Goal: Check status: Check status

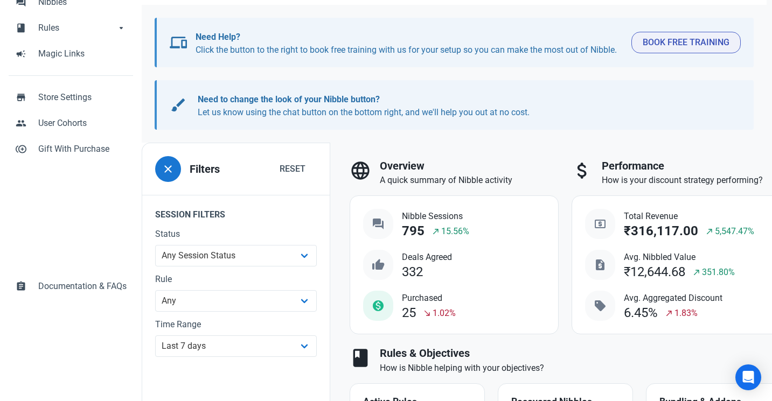
scroll to position [143, 0]
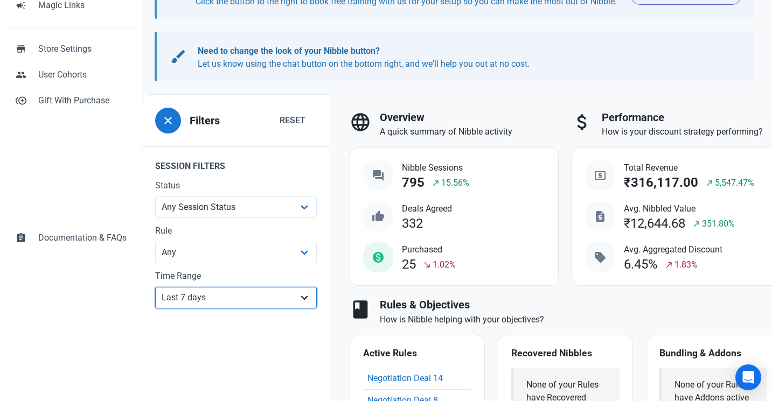
select select "custom"
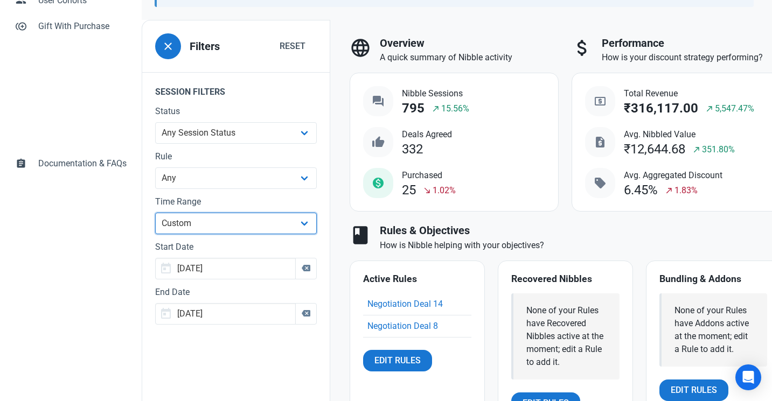
scroll to position [223, 0]
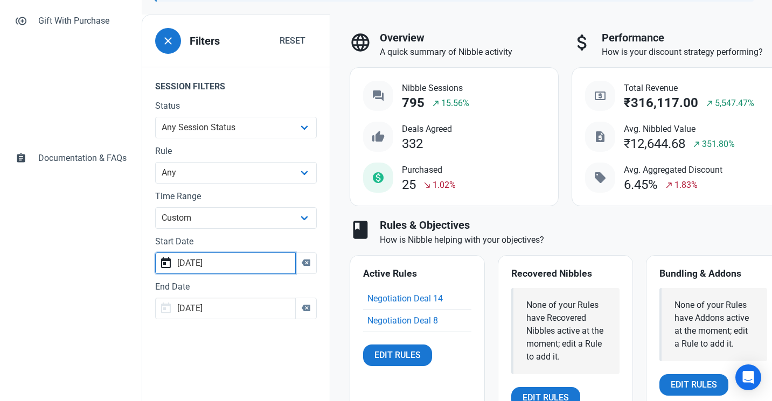
click at [249, 256] on input "[DATE]" at bounding box center [225, 264] width 141 height 22
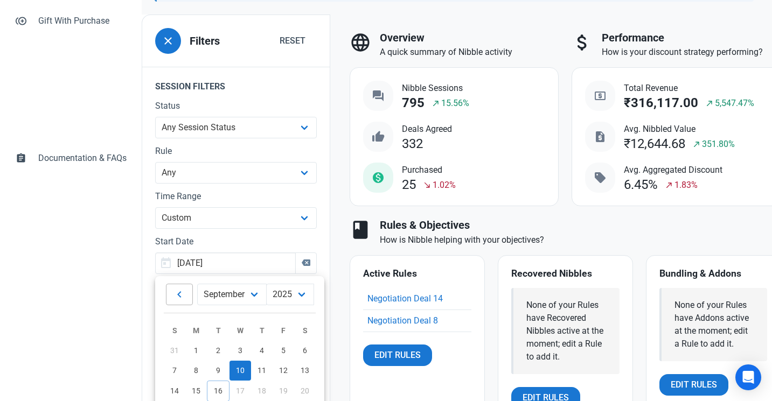
click at [184, 299] on icon at bounding box center [179, 294] width 13 height 19
select select "7"
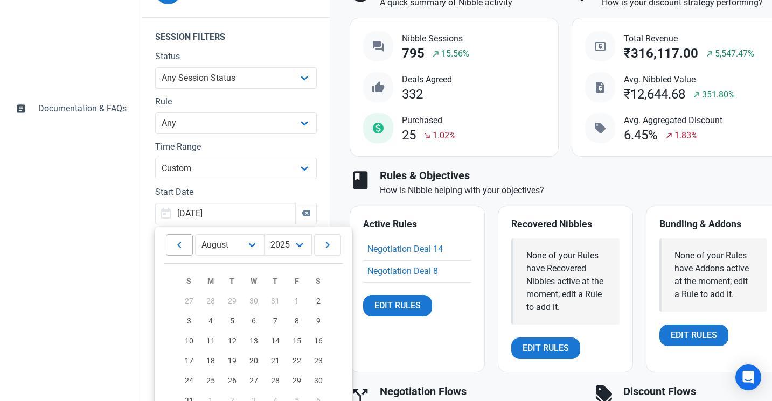
scroll to position [285, 0]
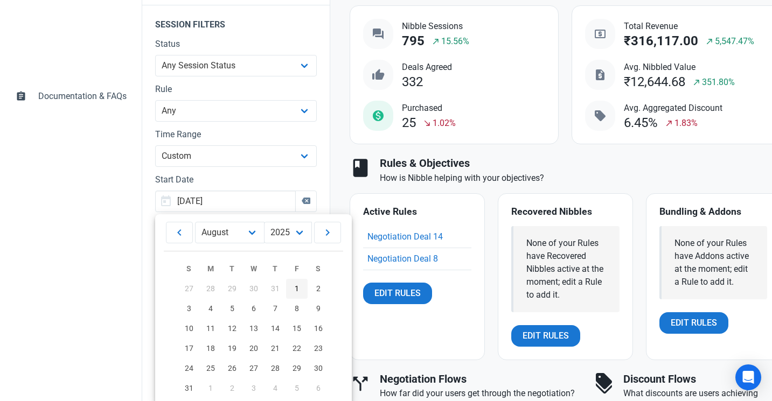
click at [303, 287] on link "1" at bounding box center [297, 289] width 22 height 20
type input "[DATE]"
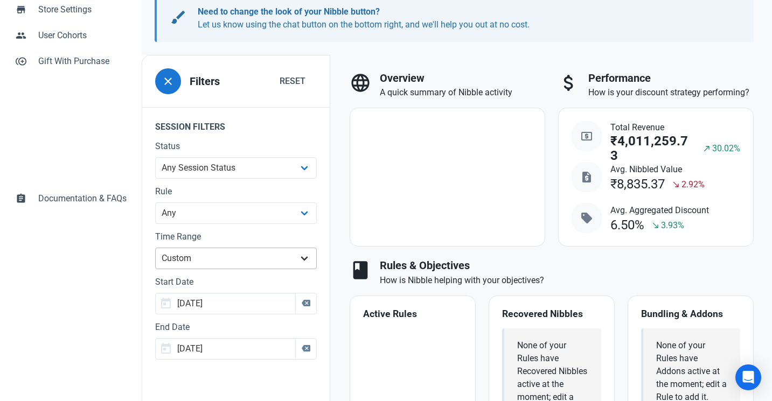
scroll to position [205, 0]
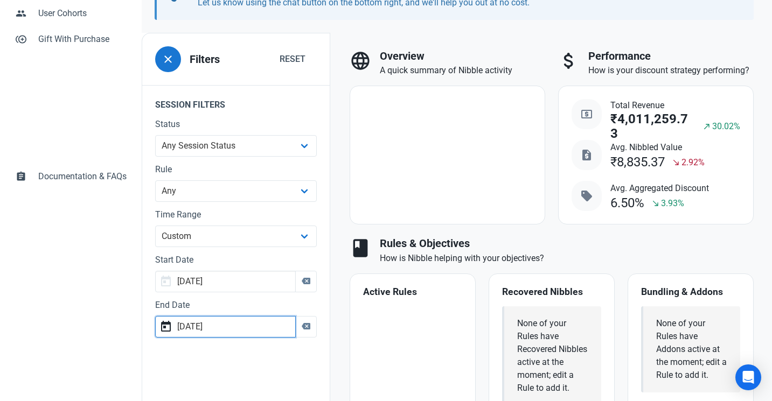
click at [247, 330] on input "[DATE]" at bounding box center [225, 327] width 141 height 22
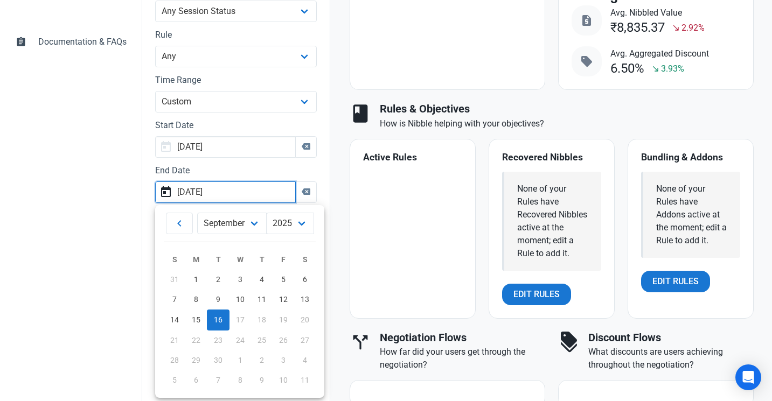
scroll to position [392, 0]
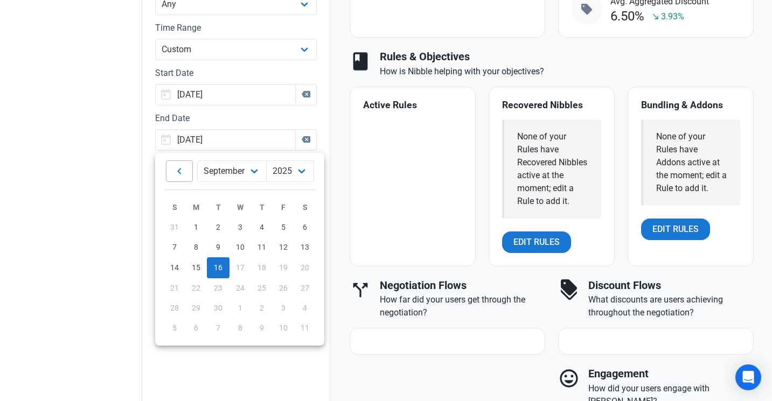
click at [190, 172] on link at bounding box center [179, 171] width 27 height 22
select select "7"
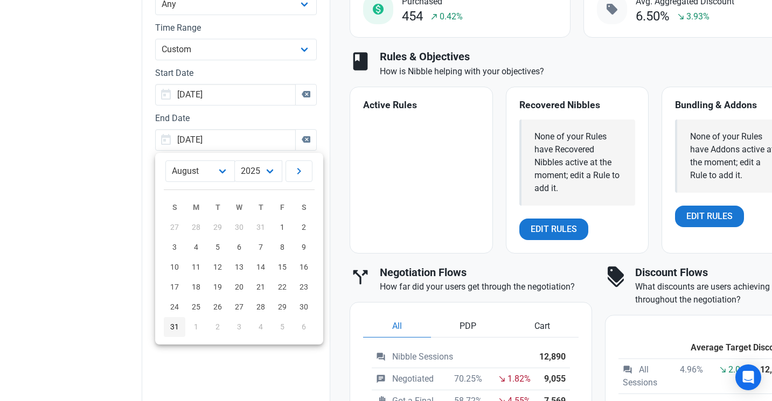
click at [175, 322] on link "31" at bounding box center [175, 327] width 22 height 20
type input "[DATE]"
